Goal: Book appointment/travel/reservation

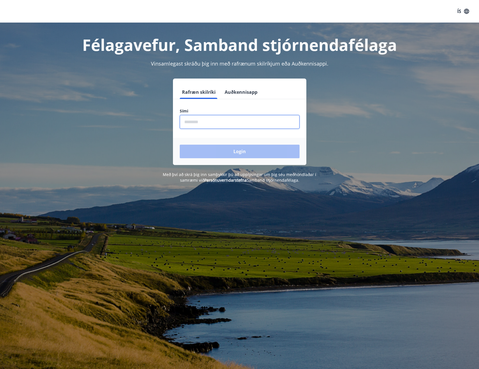
click at [204, 122] on input "phone" at bounding box center [240, 122] width 120 height 14
type input "********"
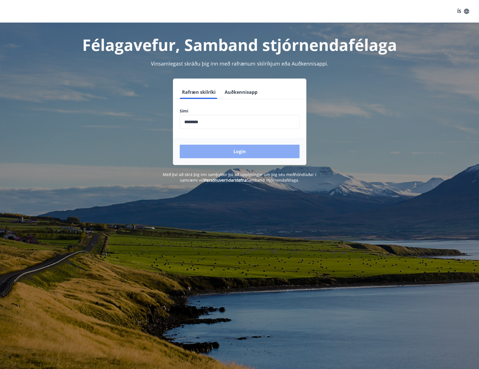
click at [237, 148] on button "Login" at bounding box center [240, 152] width 120 height 14
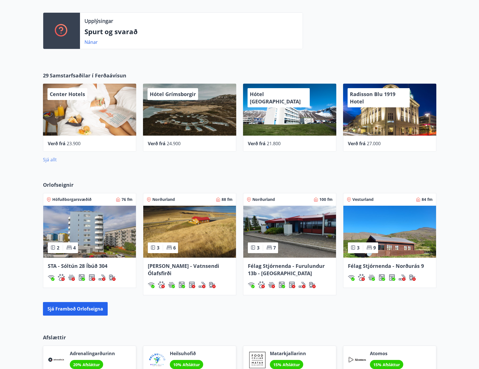
scroll to position [197, 0]
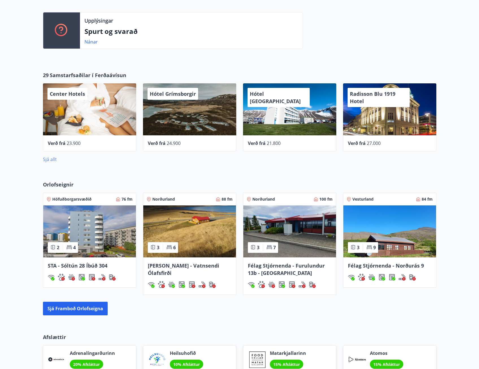
click at [48, 160] on link "Sjá allt" at bounding box center [50, 159] width 14 height 6
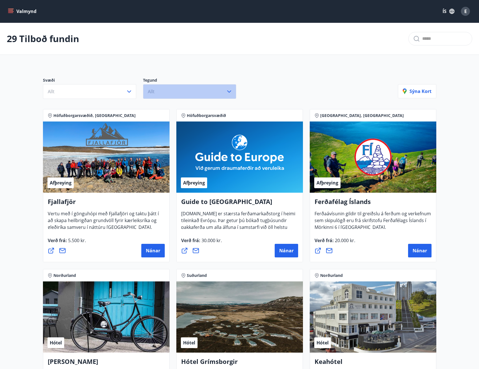
click at [230, 93] on icon "button" at bounding box center [229, 91] width 7 height 7
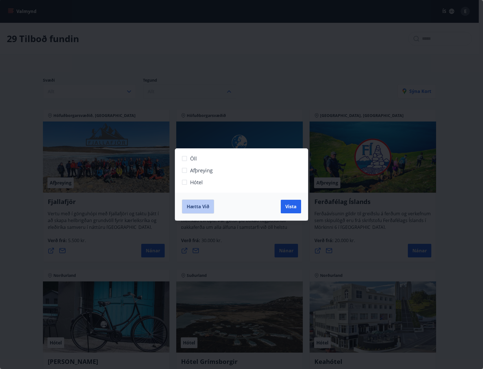
click at [200, 205] on span "Hætta við" at bounding box center [198, 206] width 23 height 6
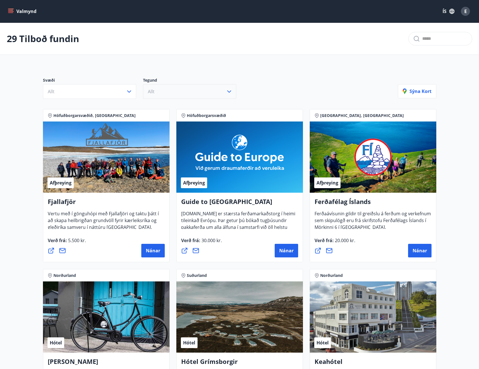
click at [11, 12] on icon "menu" at bounding box center [10, 12] width 5 height 1
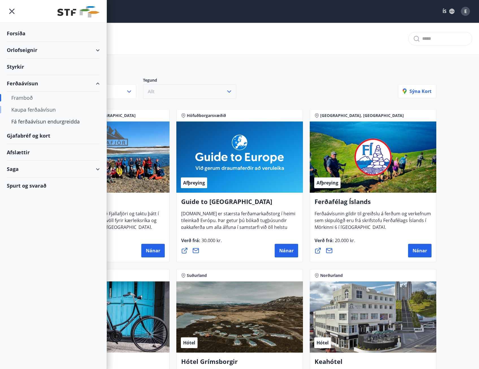
click at [40, 110] on div "Kaupa ferðaávísun" at bounding box center [53, 110] width 84 height 12
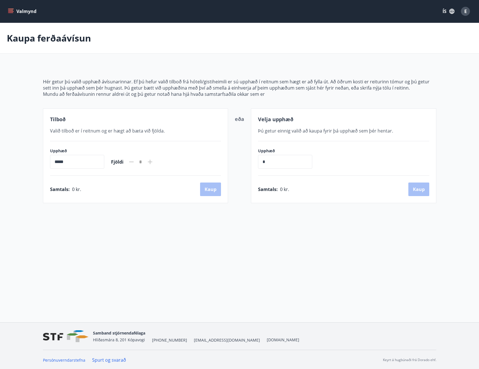
click at [153, 161] on icon at bounding box center [150, 162] width 7 height 7
click at [12, 10] on icon "menu" at bounding box center [10, 10] width 5 height 1
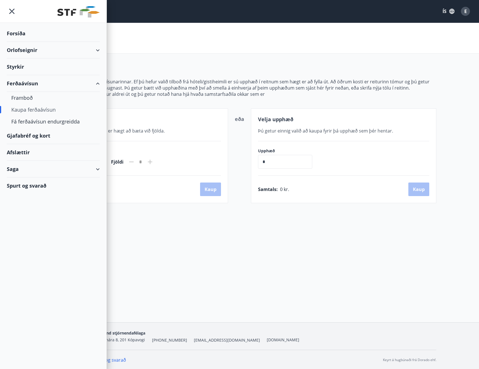
click at [25, 135] on div "Gjafabréf og kort" at bounding box center [53, 135] width 93 height 17
click at [26, 51] on div "Orlofseignir" at bounding box center [53, 50] width 93 height 17
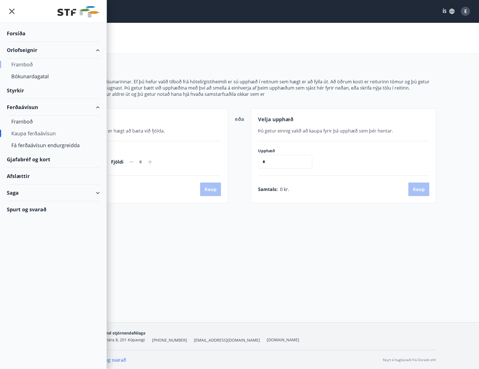
click at [27, 65] on div "Framboð" at bounding box center [53, 65] width 84 height 12
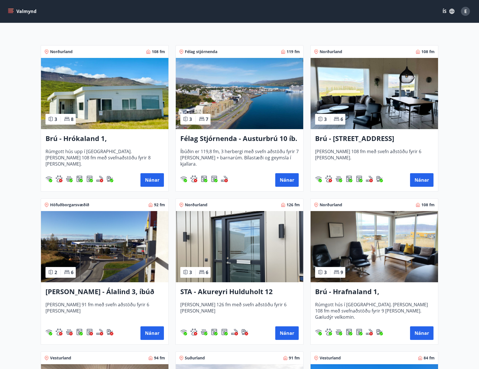
scroll to position [85, 0]
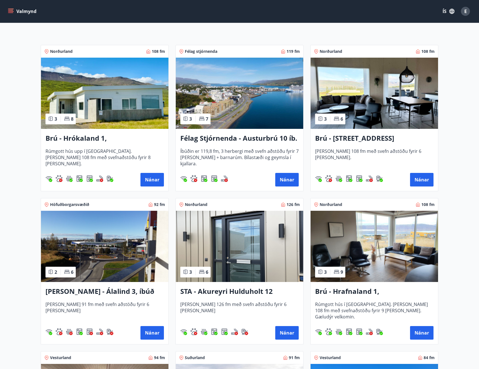
click at [229, 289] on h3 "STA - Akureyri Hulduholt 12" at bounding box center [239, 292] width 118 height 10
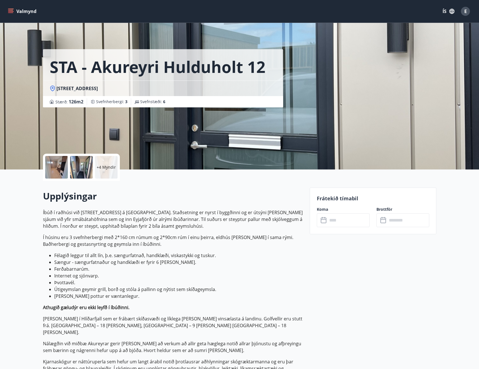
click at [337, 220] on input "text" at bounding box center [349, 220] width 42 height 14
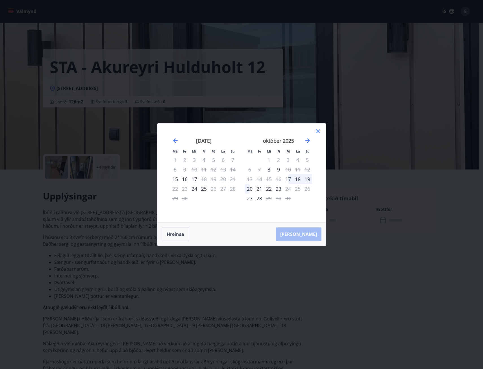
click at [318, 132] on icon at bounding box center [318, 131] width 4 height 4
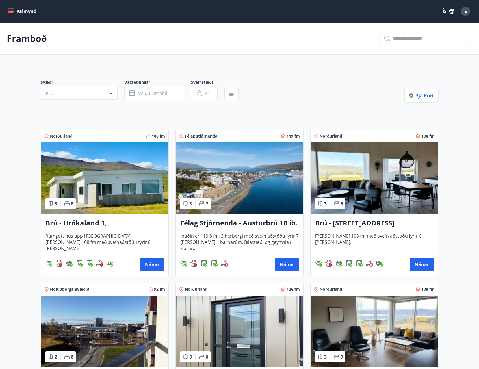
click at [247, 223] on h3 "Félag Stjórnenda - Austurbrú 10 íb. 201" at bounding box center [239, 223] width 118 height 10
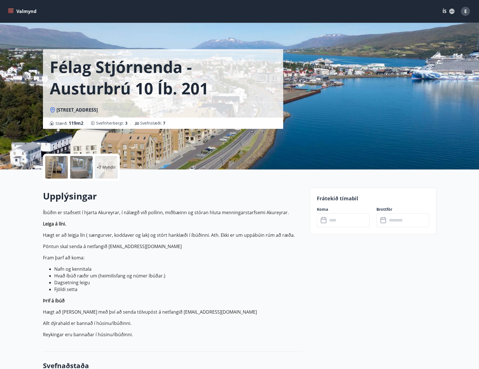
click at [333, 220] on input "text" at bounding box center [349, 220] width 42 height 14
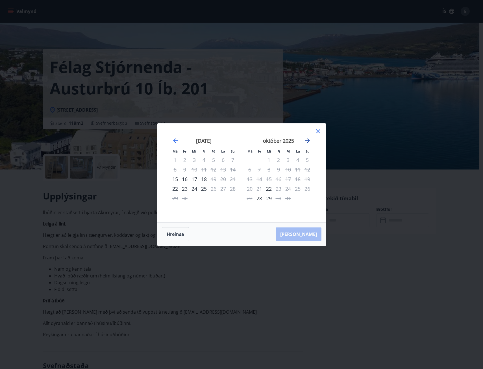
click at [308, 140] on icon "Move forward to switch to the next month." at bounding box center [307, 140] width 7 height 7
click at [318, 132] on icon at bounding box center [318, 131] width 7 height 7
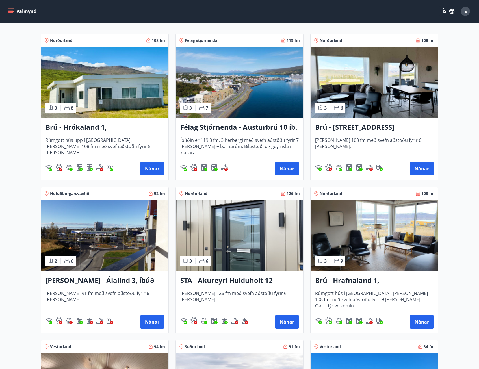
scroll to position [92, 0]
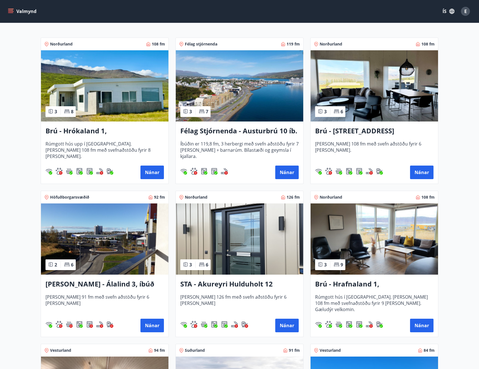
click at [86, 124] on div "Brú - Hrókaland 1, Akureyri Rúmgott hús upp í [GEOGRAPHIC_DATA]. [PERSON_NAME] …" at bounding box center [104, 153] width 127 height 62
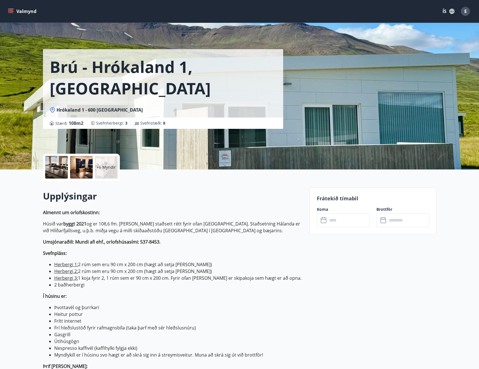
click at [332, 218] on input "text" at bounding box center [349, 220] width 42 height 14
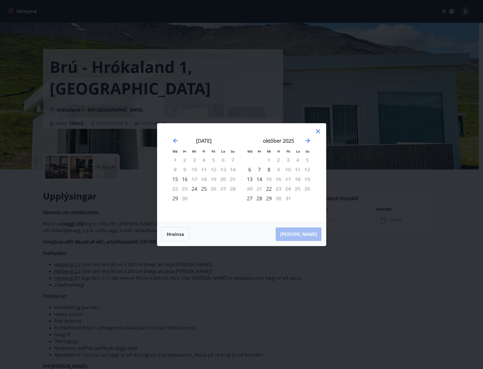
click at [317, 130] on icon at bounding box center [318, 131] width 4 height 4
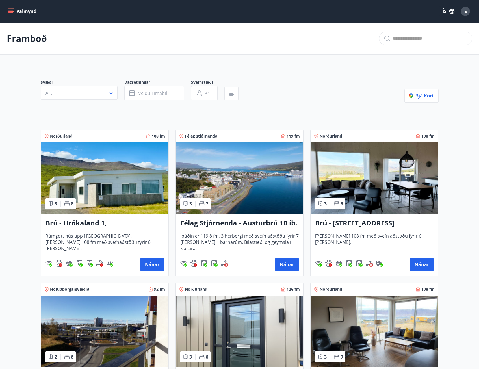
click at [358, 223] on h3 "Brú - [STREET_ADDRESS]" at bounding box center [374, 223] width 118 height 10
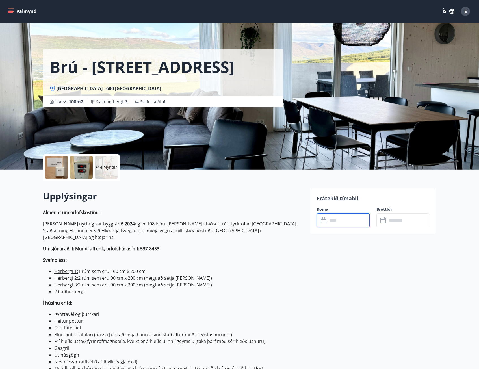
click at [338, 219] on input "text" at bounding box center [349, 220] width 42 height 14
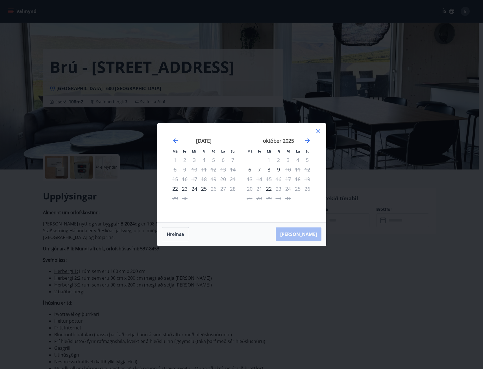
click at [318, 131] on icon at bounding box center [318, 131] width 7 height 7
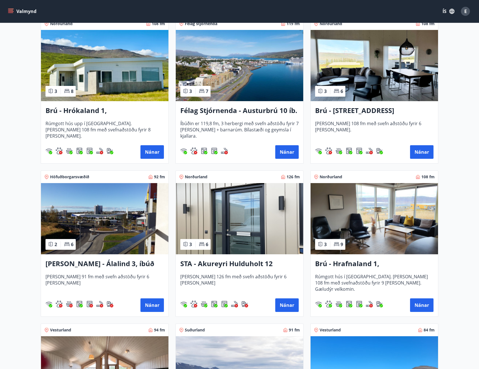
scroll to position [113, 0]
click at [384, 263] on h3 "Brú - Hrafnaland 1, [GEOGRAPHIC_DATA] (gæludýr velkomin)" at bounding box center [374, 264] width 118 height 10
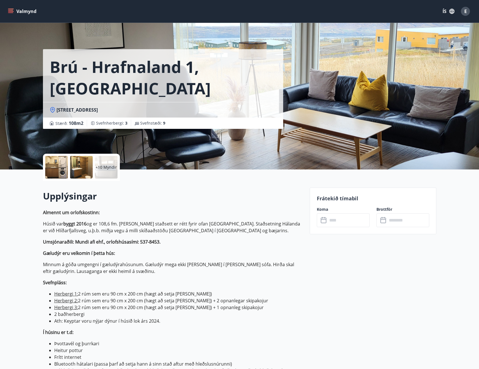
click at [347, 222] on input "text" at bounding box center [349, 220] width 42 height 14
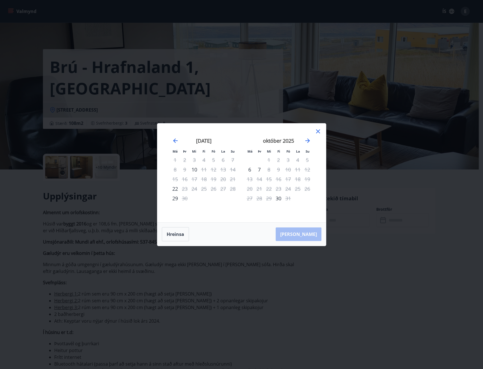
click at [318, 132] on icon at bounding box center [318, 131] width 7 height 7
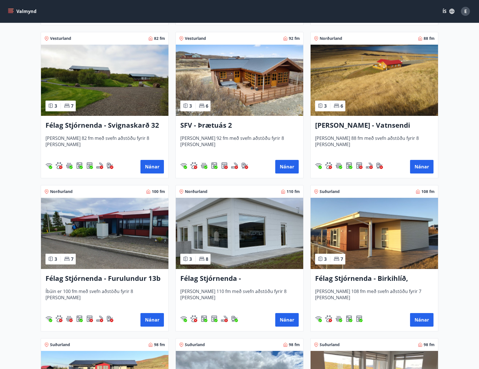
scroll to position [1017, 0]
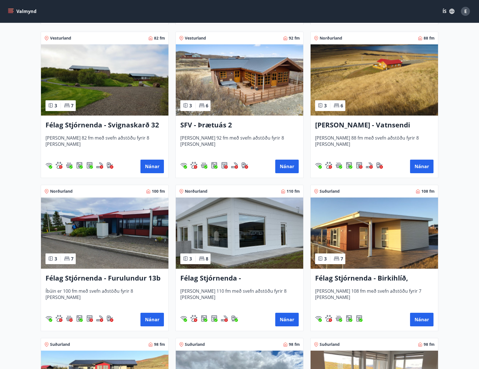
click at [251, 278] on h3 "Félag Stjórnenda - [GEOGRAPHIC_DATA] 7" at bounding box center [239, 278] width 118 height 10
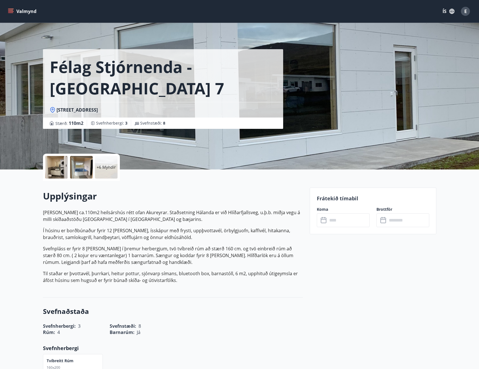
click at [346, 219] on input "text" at bounding box center [349, 220] width 42 height 14
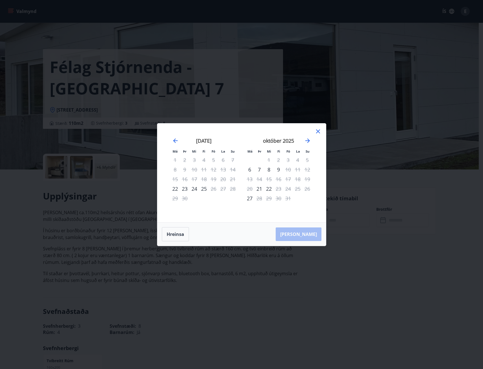
click at [320, 129] on icon at bounding box center [318, 131] width 4 height 4
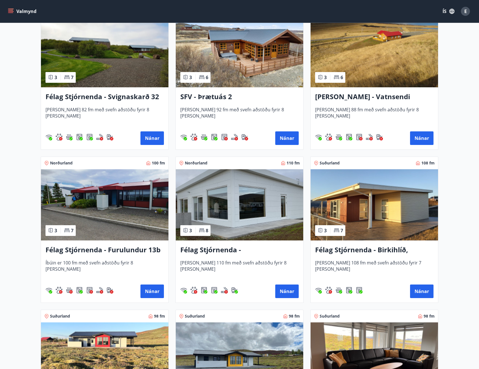
scroll to position [1046, 0]
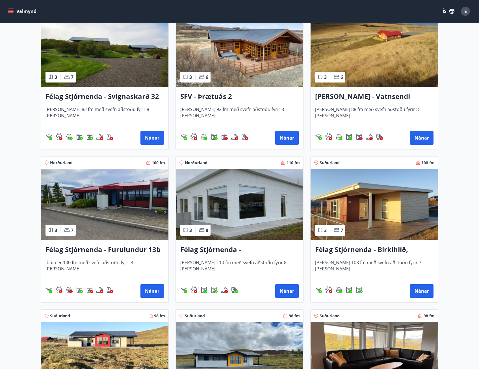
click at [114, 249] on h3 "Félag Stjórnenda - Furulundur 13b - [GEOGRAPHIC_DATA]" at bounding box center [105, 250] width 118 height 10
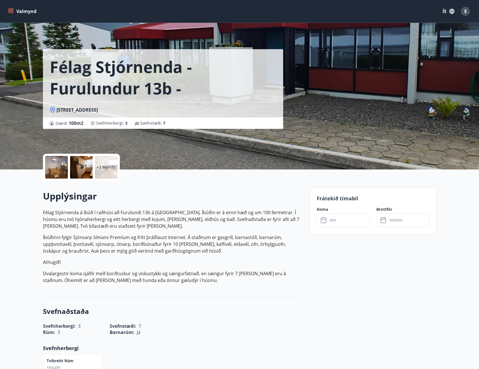
click at [348, 222] on input "text" at bounding box center [349, 220] width 42 height 14
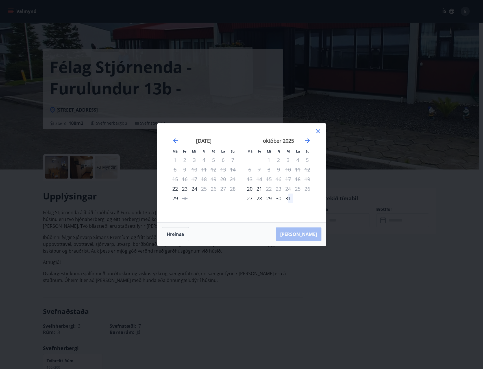
click at [319, 131] on icon at bounding box center [318, 131] width 7 height 7
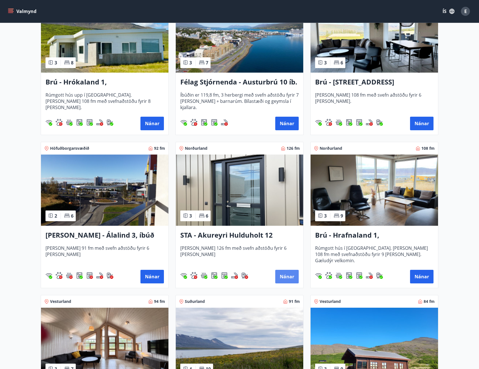
click at [286, 275] on button "Nánar" at bounding box center [286, 277] width 23 height 14
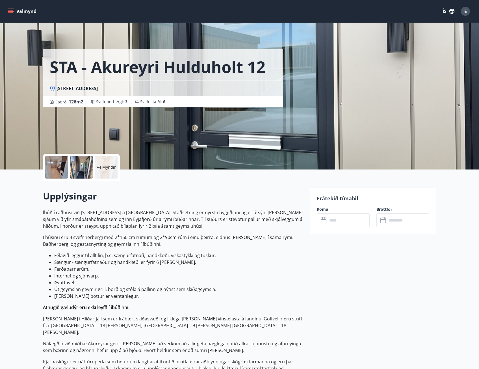
click at [350, 221] on input "text" at bounding box center [349, 220] width 42 height 14
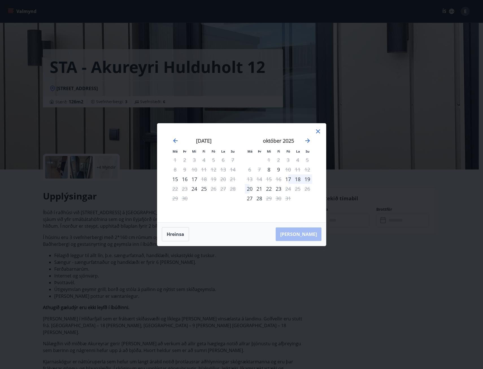
drag, startPoint x: 317, startPoint y: 131, endPoint x: 321, endPoint y: 131, distance: 4.0
click at [318, 131] on icon at bounding box center [318, 131] width 7 height 7
